Goal: Find contact information: Find contact information

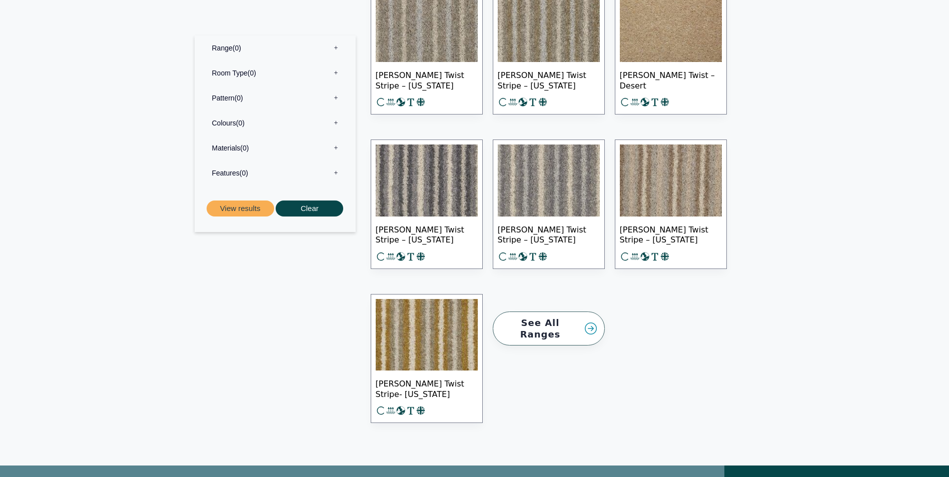
scroll to position [9379, 0]
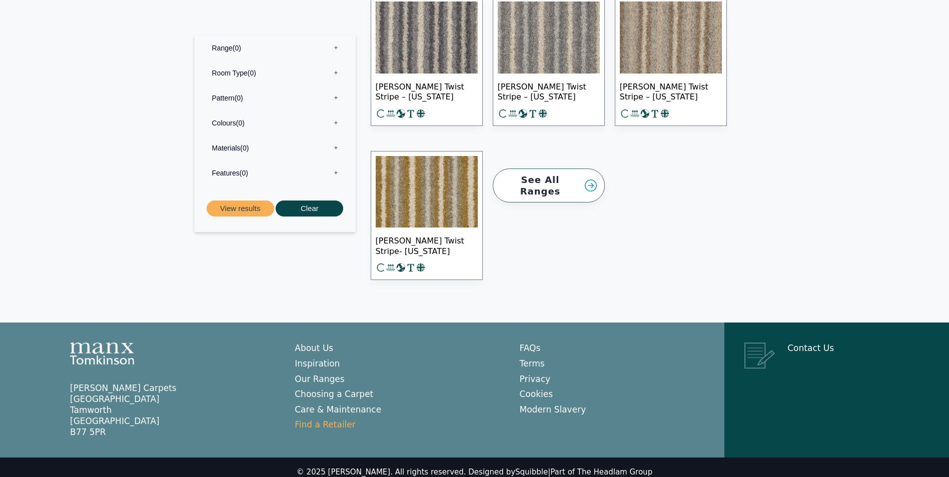
click at [317, 420] on link "Find a Retailer" at bounding box center [325, 425] width 61 height 10
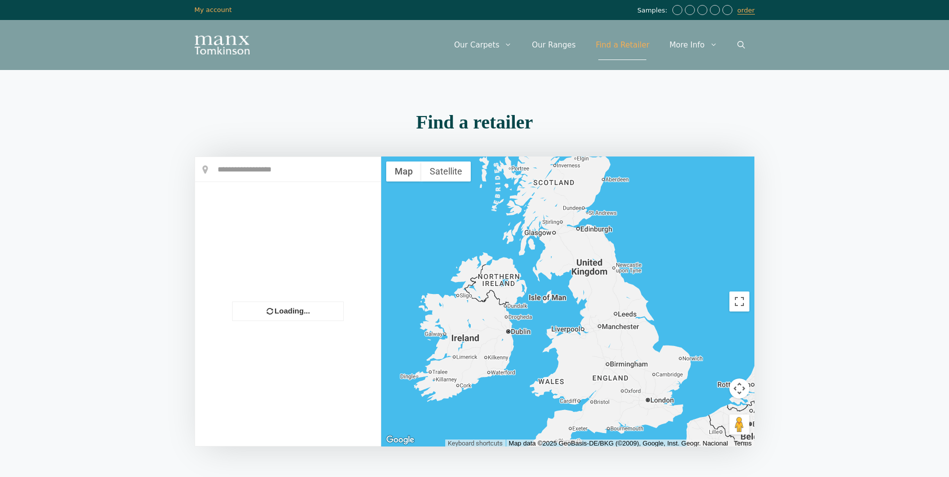
click at [543, 234] on div at bounding box center [568, 302] width 374 height 290
click at [554, 233] on div at bounding box center [568, 302] width 374 height 290
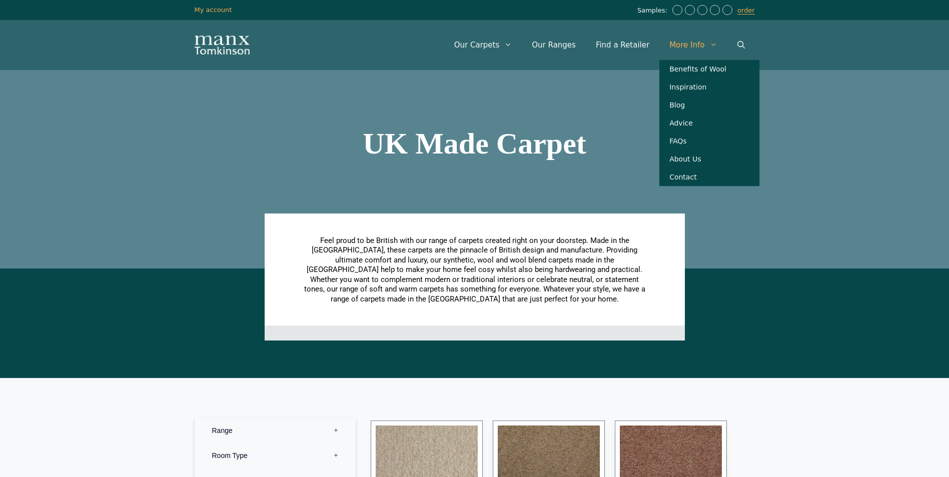
click at [706, 49] on span "Primary" at bounding box center [716, 45] width 23 height 30
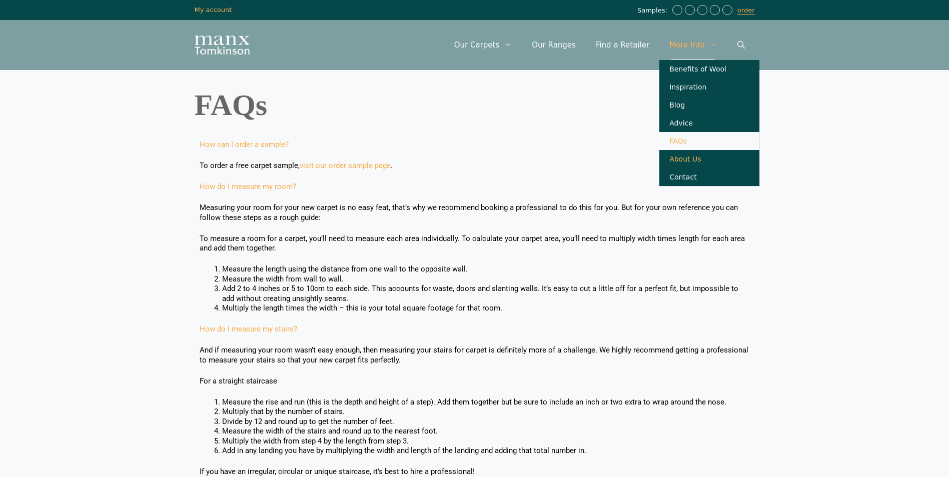
click at [692, 168] on link "About Us" at bounding box center [709, 159] width 100 height 18
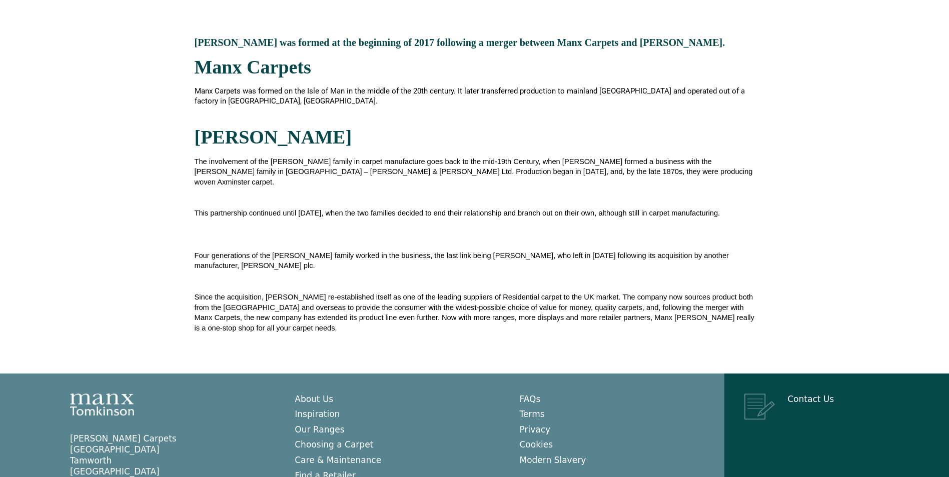
scroll to position [297, 0]
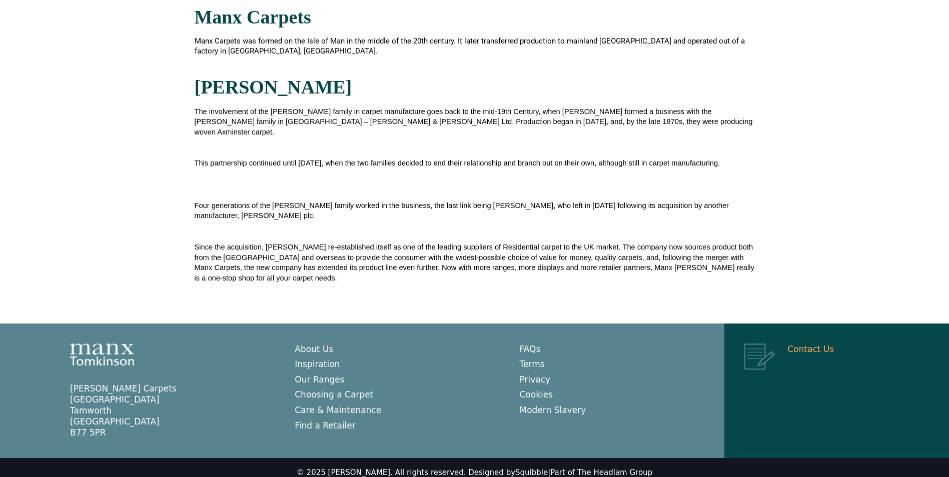
click at [796, 344] on link "Contact Us" at bounding box center [810, 349] width 47 height 10
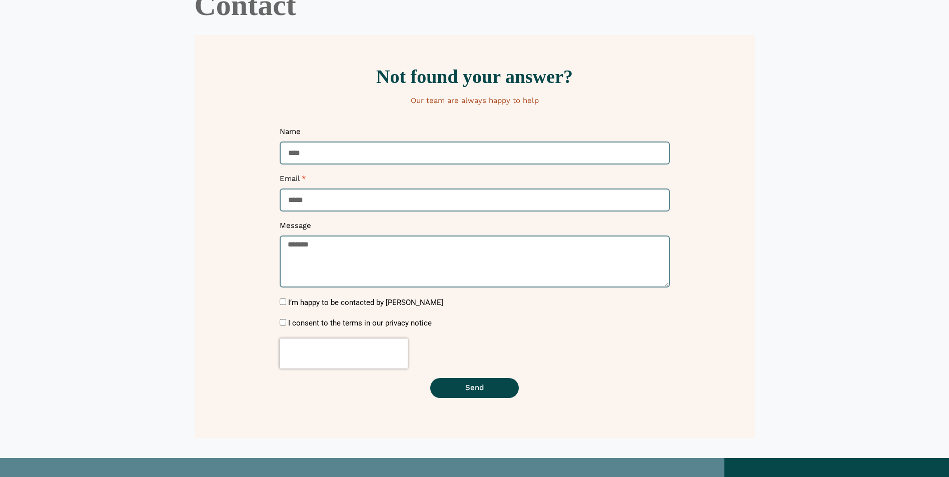
scroll to position [50, 0]
